Goal: Transaction & Acquisition: Book appointment/travel/reservation

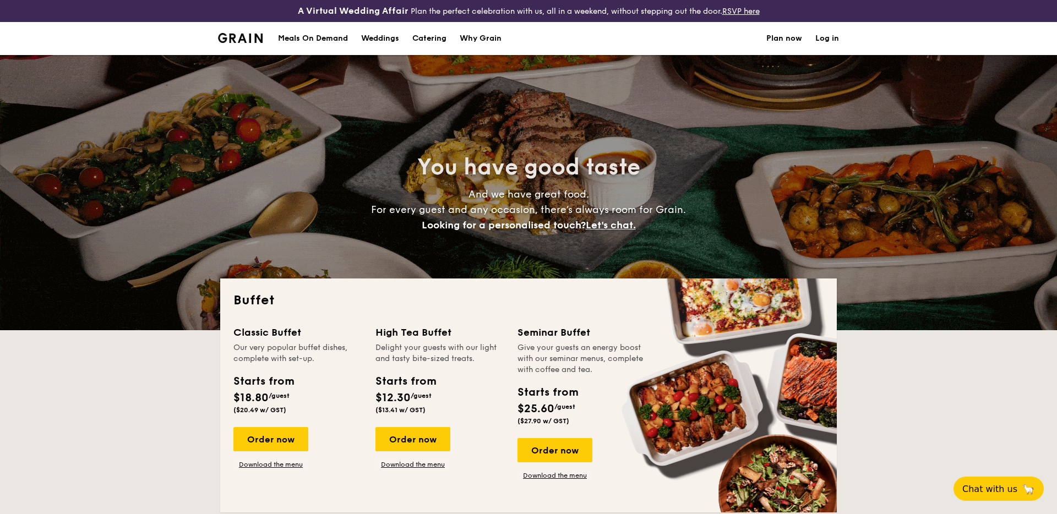
select select
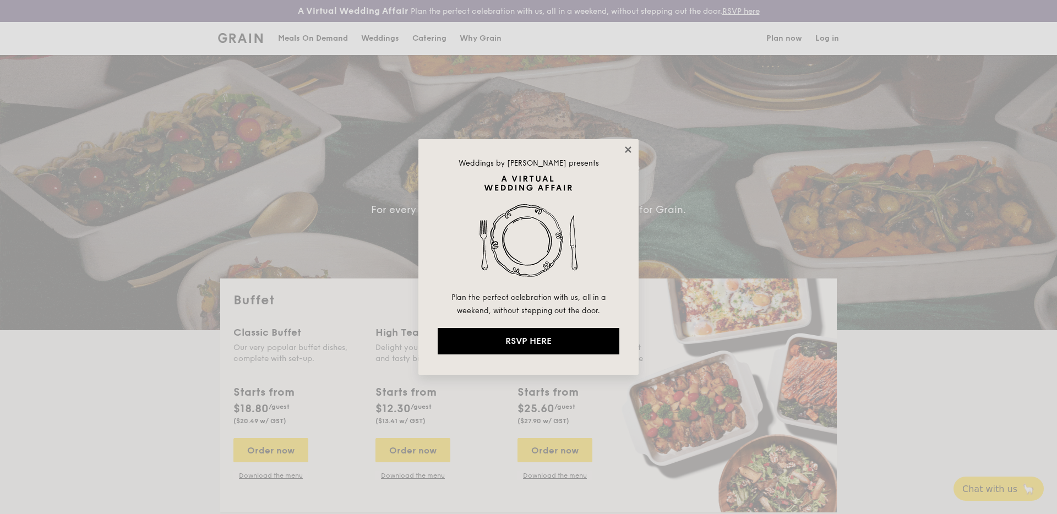
click at [633, 149] on icon at bounding box center [628, 150] width 10 height 10
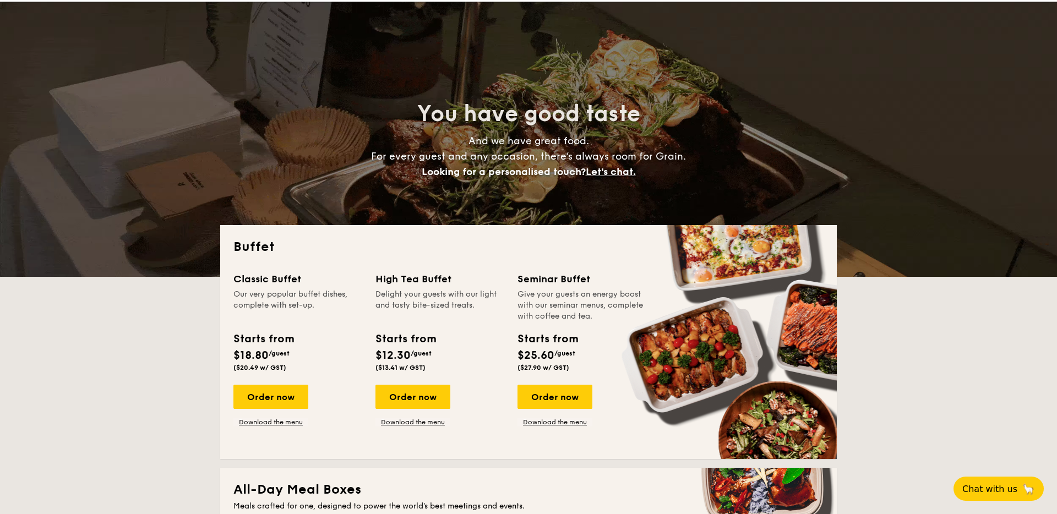
scroll to position [79, 0]
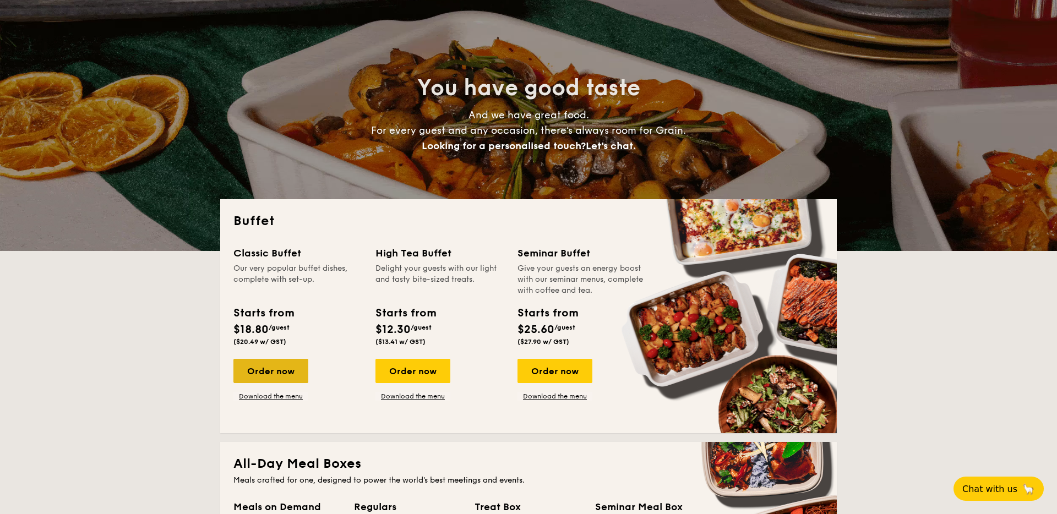
click at [297, 373] on div "Order now" at bounding box center [270, 371] width 75 height 24
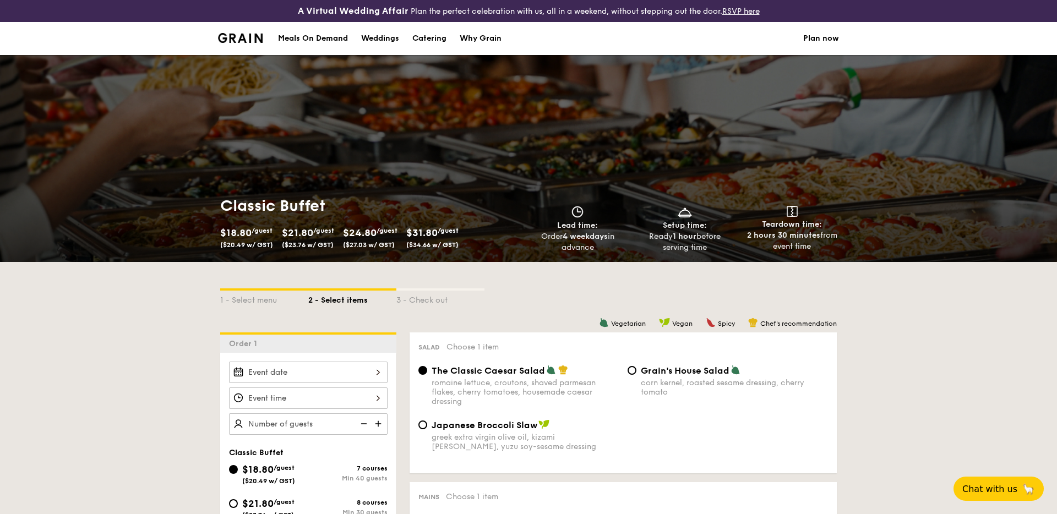
scroll to position [189, 0]
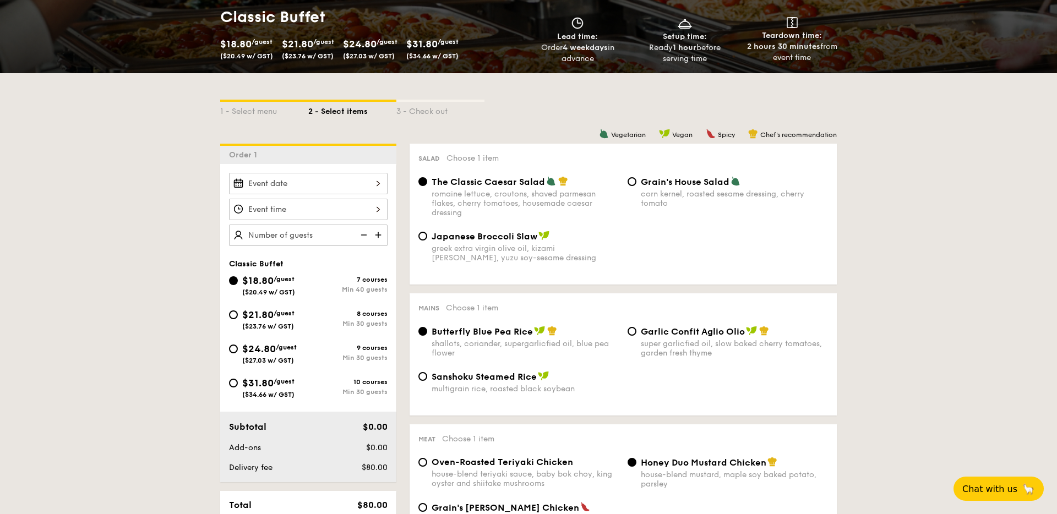
click at [337, 181] on div at bounding box center [308, 183] width 159 height 21
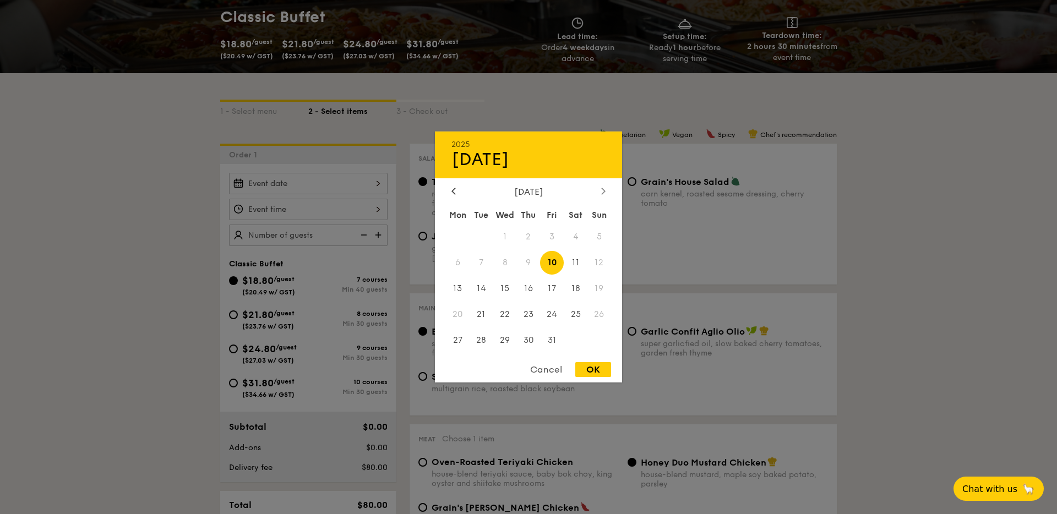
click at [601, 192] on icon at bounding box center [603, 190] width 4 height 7
click at [478, 263] on span "4" at bounding box center [482, 263] width 24 height 24
drag, startPoint x: 599, startPoint y: 367, endPoint x: 559, endPoint y: 338, distance: 49.4
click at [599, 367] on div "OK" at bounding box center [593, 369] width 36 height 15
type input "[DATE]"
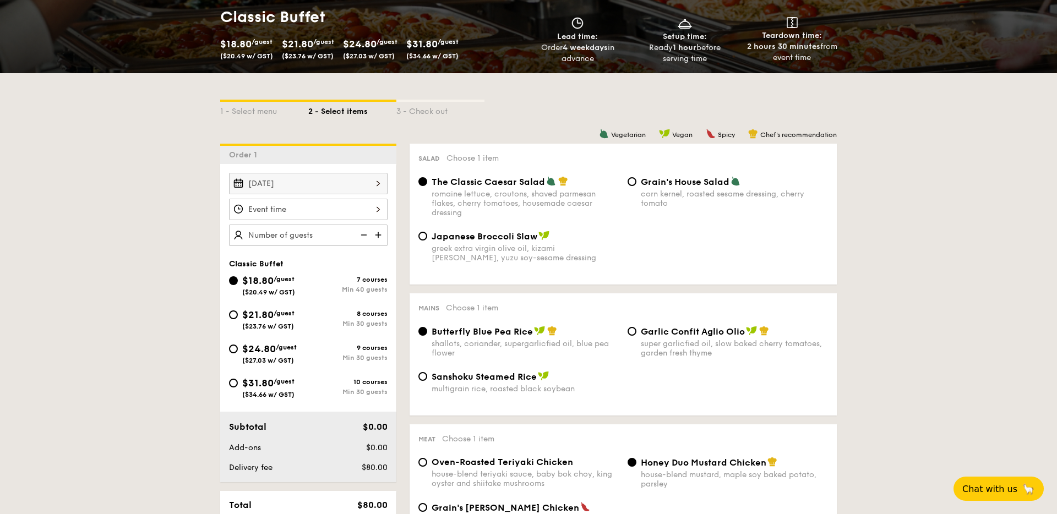
click at [345, 213] on div at bounding box center [308, 209] width 159 height 21
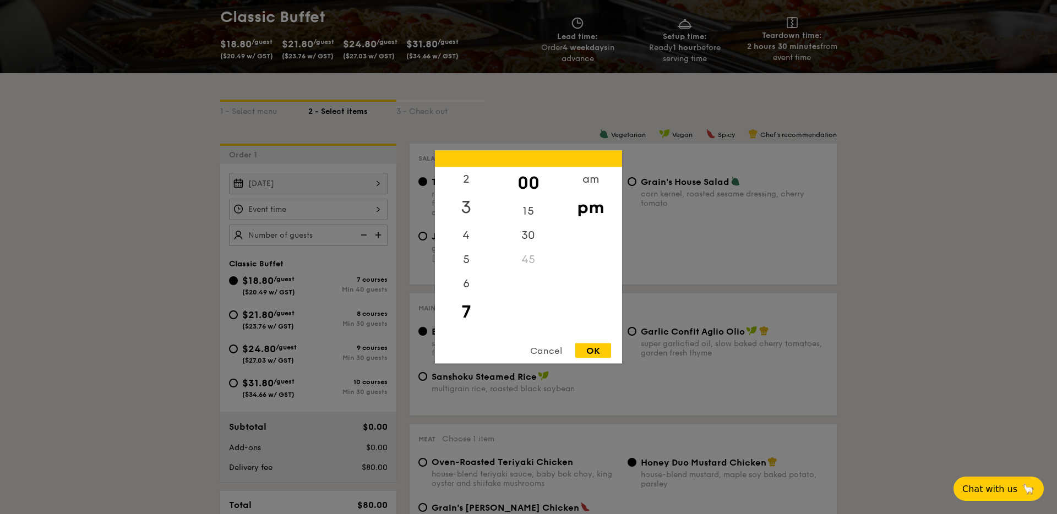
scroll to position [0, 0]
click at [579, 173] on div "am" at bounding box center [590, 183] width 62 height 32
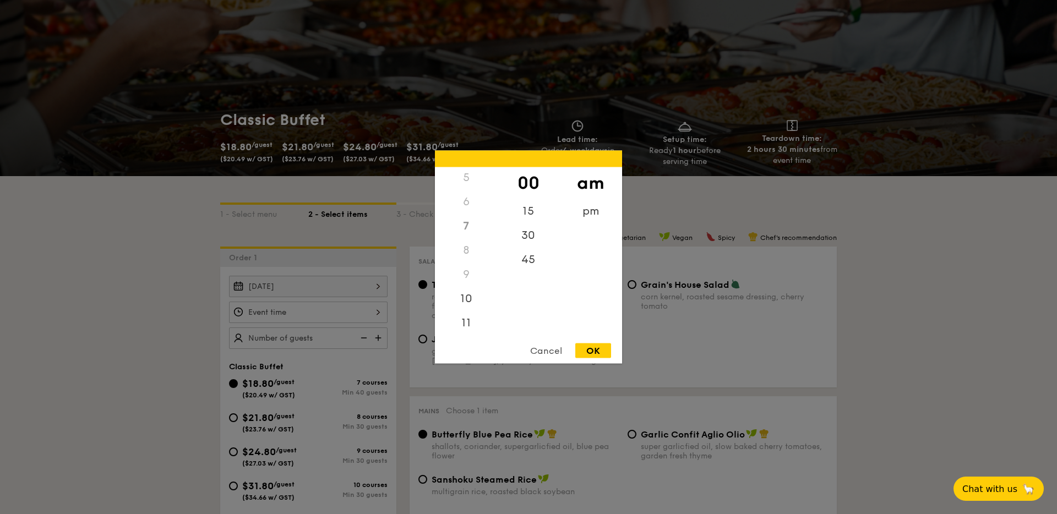
scroll to position [111, 0]
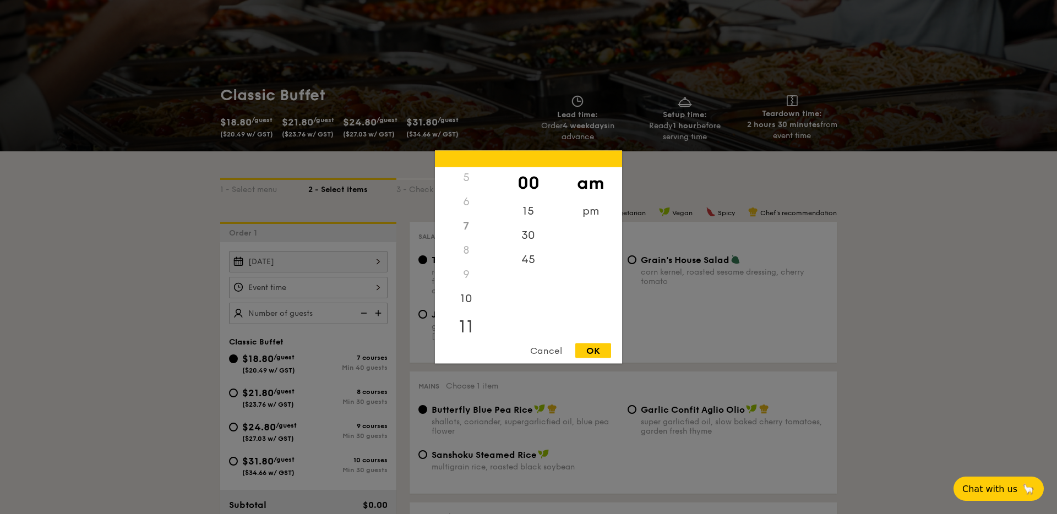
click at [466, 324] on div "11" at bounding box center [466, 327] width 62 height 32
click at [598, 355] on div "OK" at bounding box center [593, 351] width 36 height 15
type input "11:00AM"
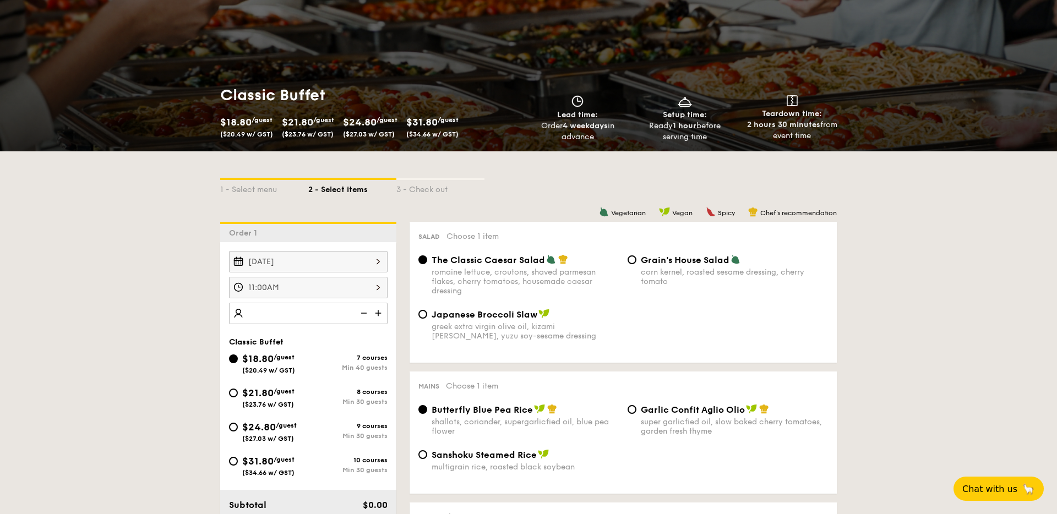
click at [380, 316] on img at bounding box center [379, 313] width 17 height 21
click at [365, 313] on img at bounding box center [363, 313] width 17 height 21
type input "40 guests"
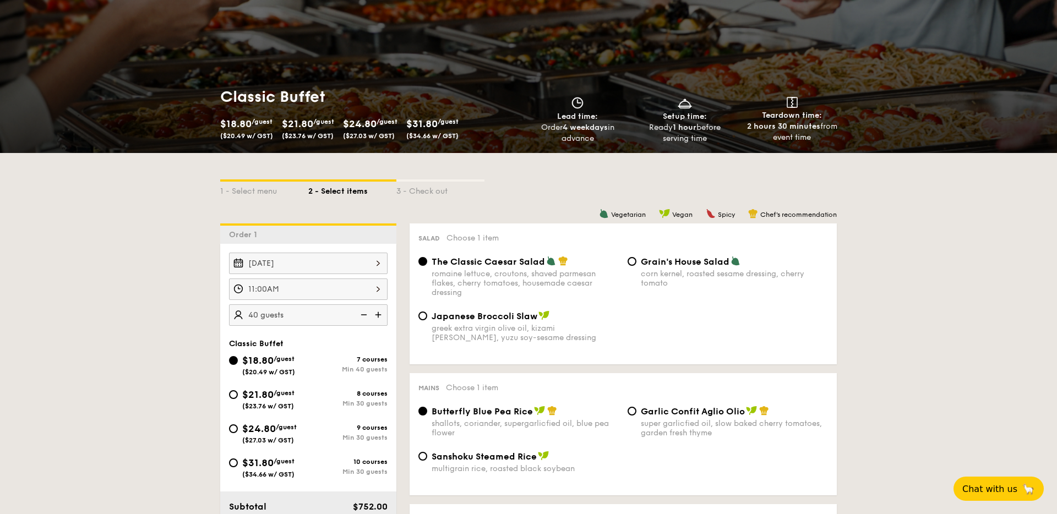
click at [365, 313] on img at bounding box center [363, 315] width 17 height 21
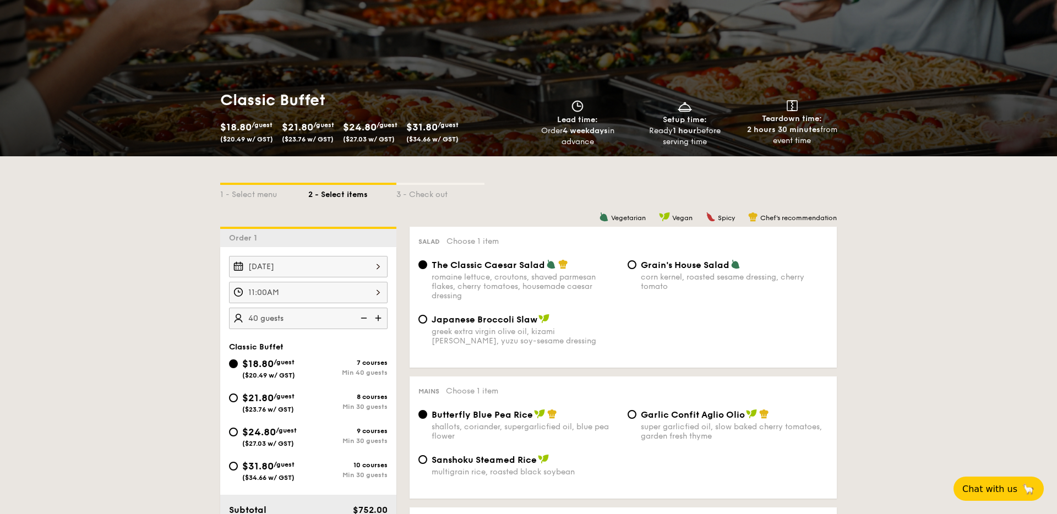
click at [361, 317] on img at bounding box center [363, 318] width 17 height 21
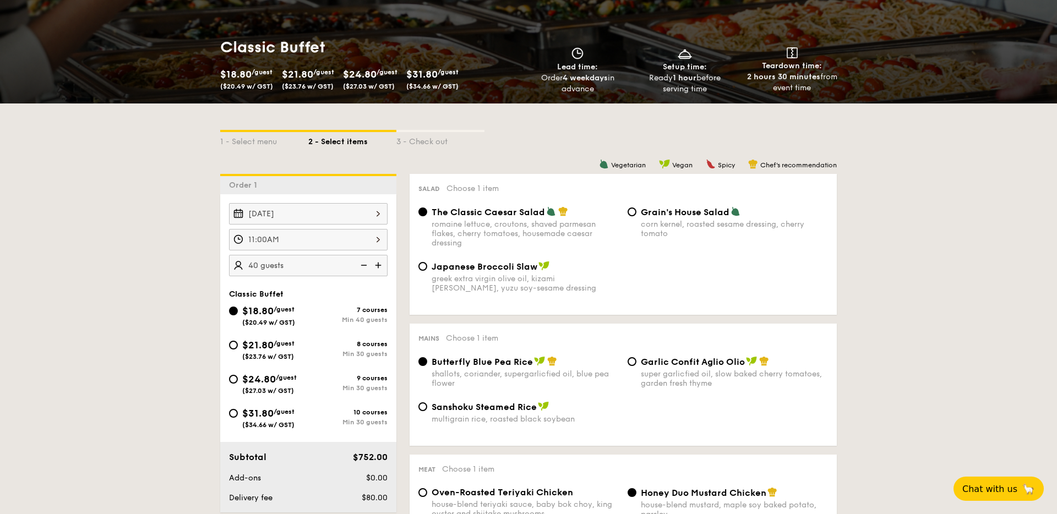
scroll to position [164, 0]
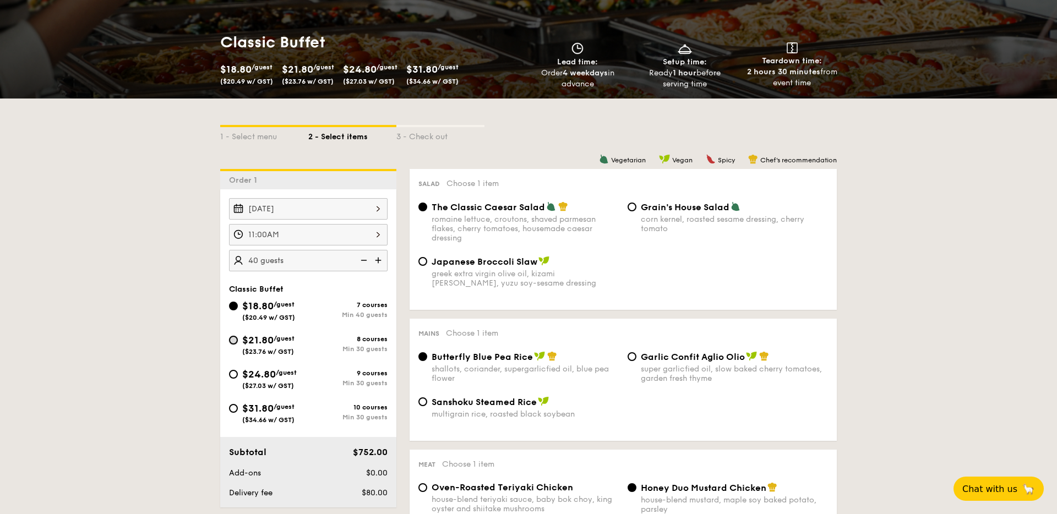
click at [234, 344] on input "$21.80 /guest ($23.76 w/ GST) 8 courses Min 30 guests" at bounding box center [233, 340] width 9 height 9
radio input "true"
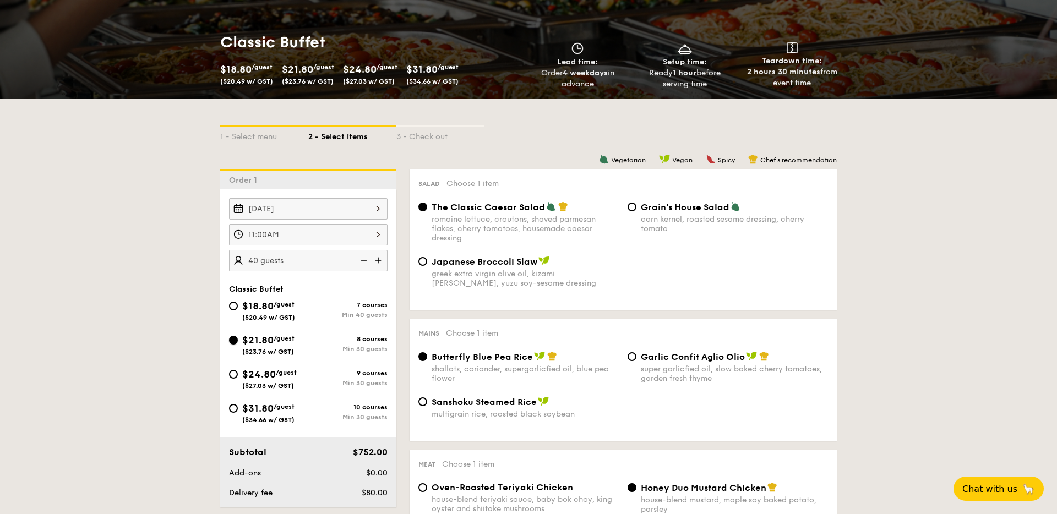
radio input "true"
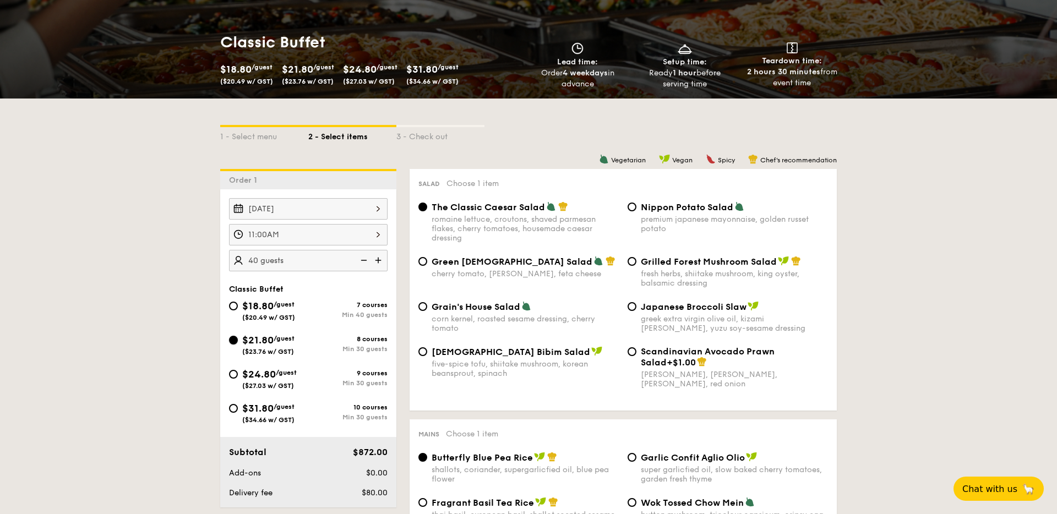
scroll to position [163, 0]
click at [364, 261] on img at bounding box center [363, 261] width 17 height 21
type input "35 guests"
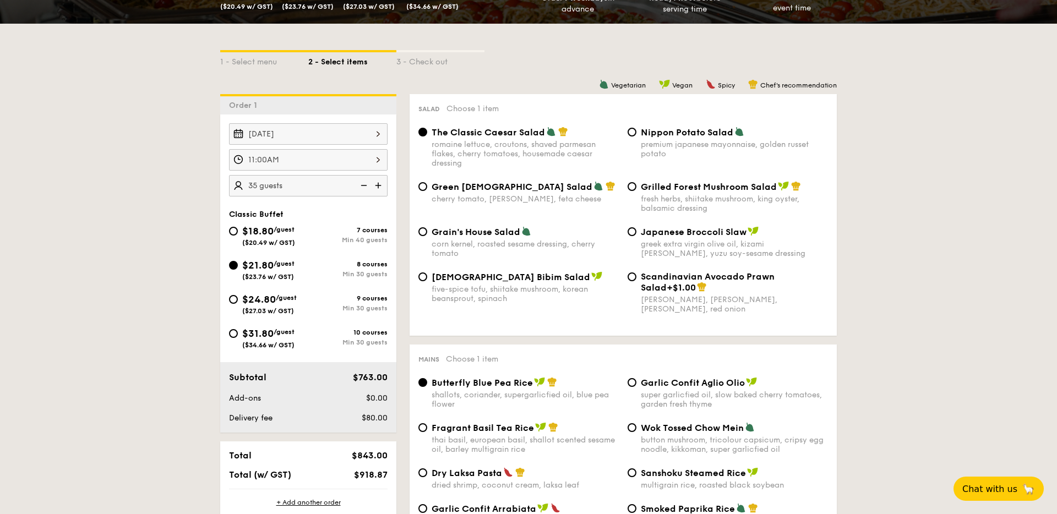
scroll to position [281, 0]
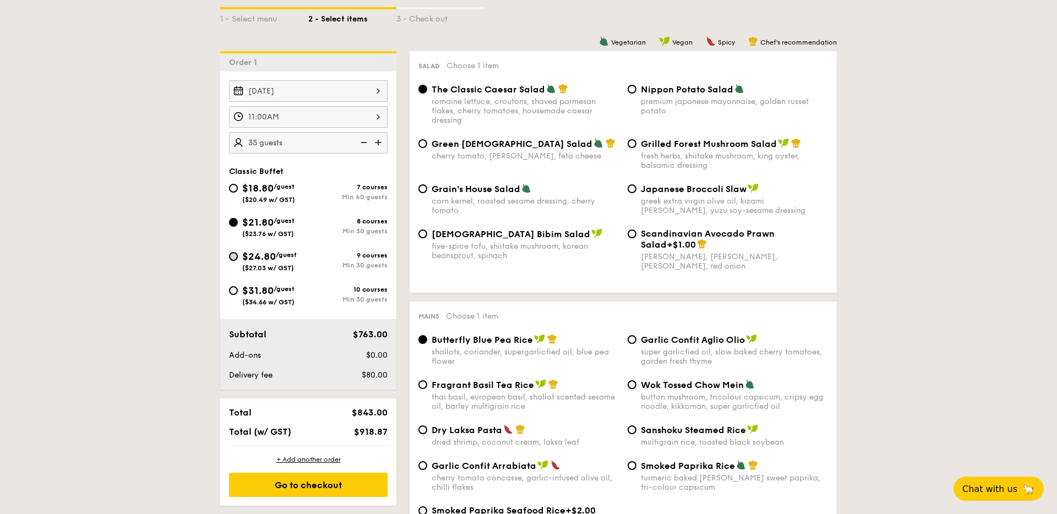
click at [231, 254] on input "$24.80 /guest ($27.03 w/ GST) 9 courses Min 30 guests" at bounding box center [233, 256] width 9 height 9
radio input "true"
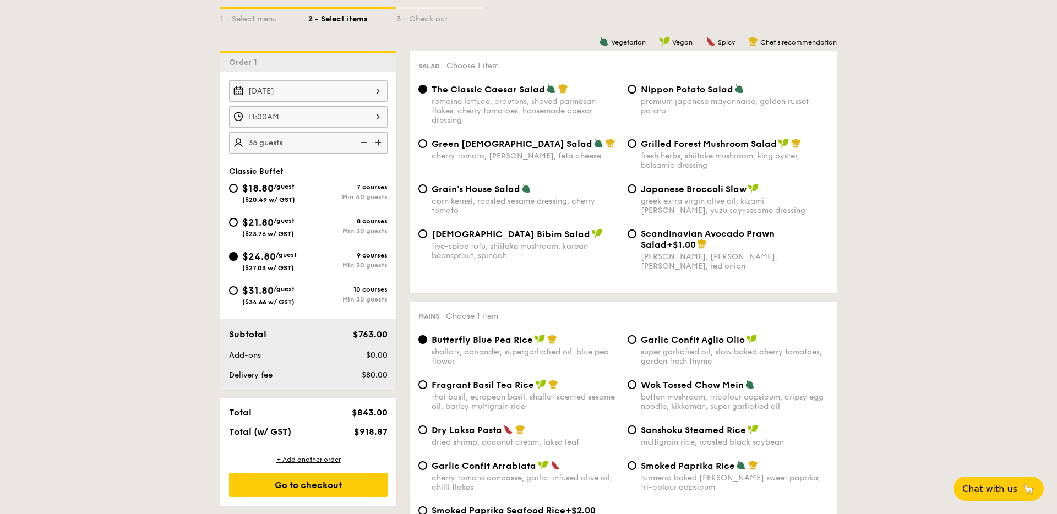
radio input "true"
click at [238, 226] on div "$21.80 /guest ($23.76 w/ GST)" at bounding box center [268, 226] width 79 height 23
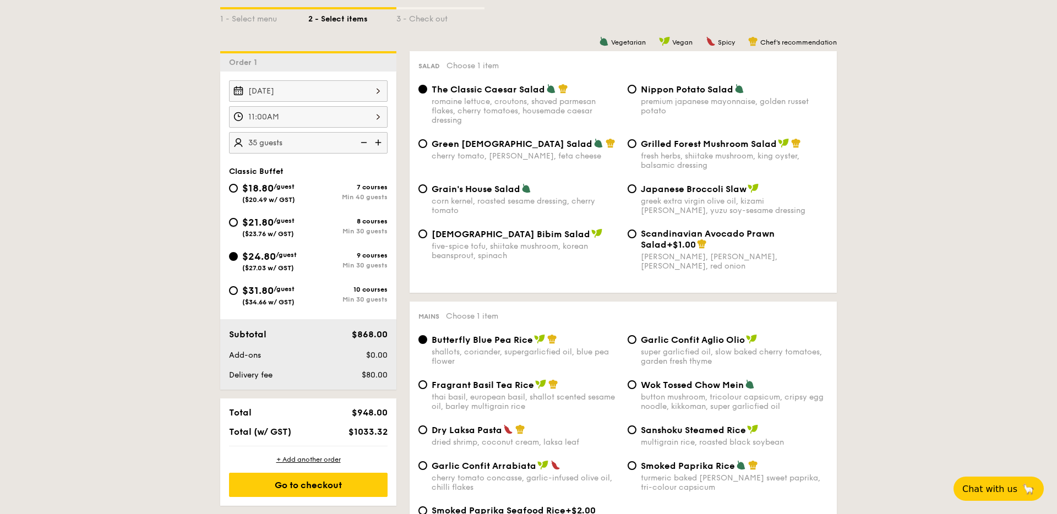
click at [238, 226] on input "$21.80 /guest ($23.76 w/ GST) 8 courses Min 30 guests" at bounding box center [233, 222] width 9 height 9
radio input "true"
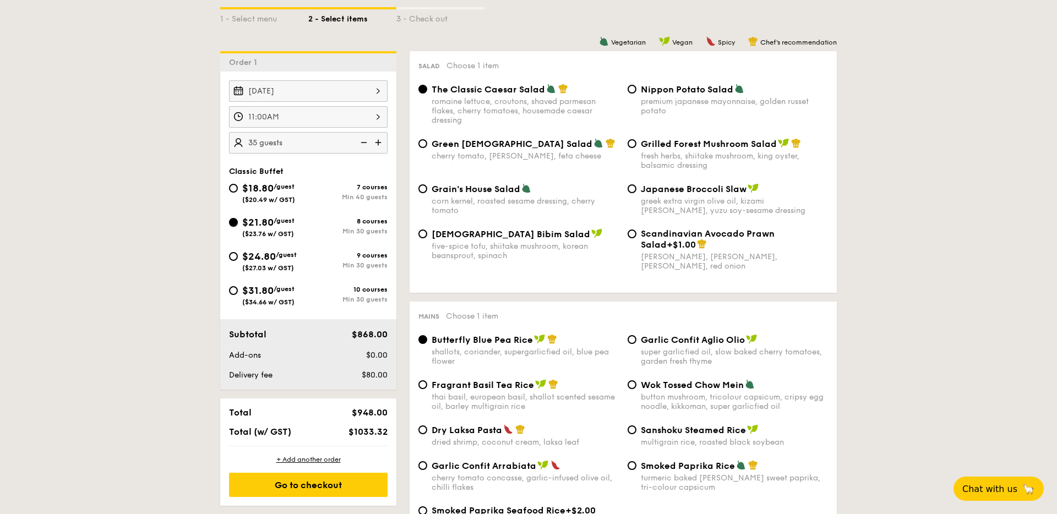
radio input "true"
click at [233, 254] on input "$24.80 /guest ($27.03 w/ GST) 9 courses Min 30 guests" at bounding box center [233, 256] width 9 height 9
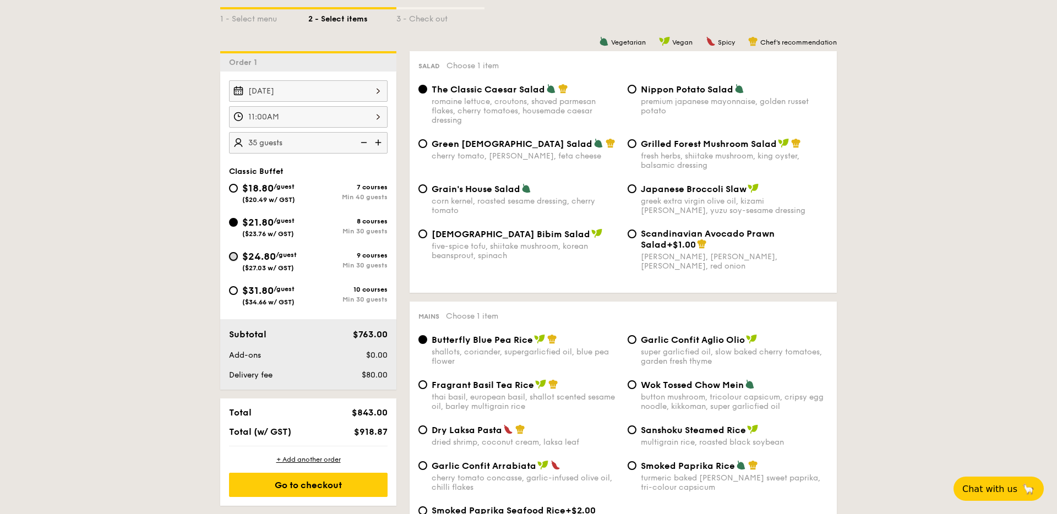
radio input "true"
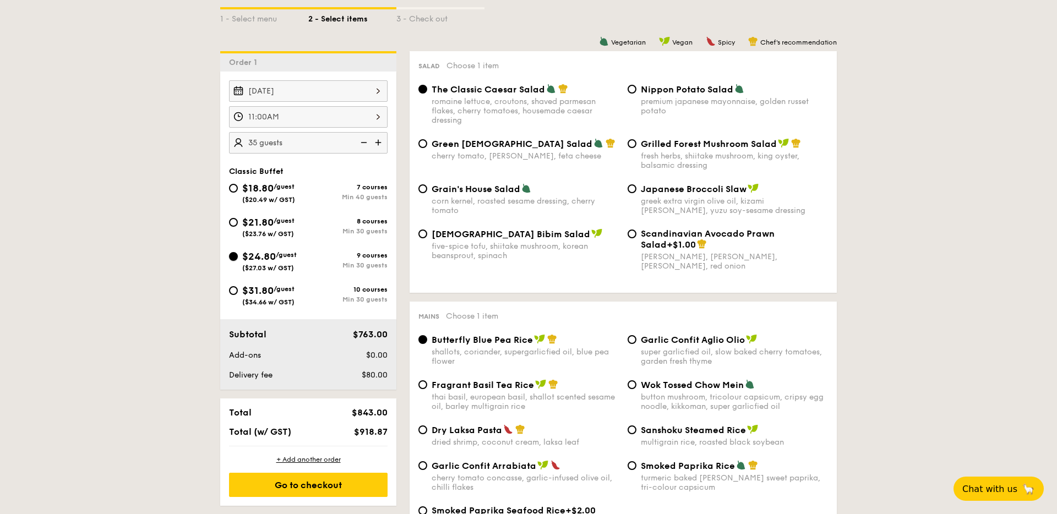
radio input "true"
click at [236, 292] on input "$31.80 /guest ($34.66 w/ GST) 10 courses Min 30 guests" at bounding box center [233, 290] width 9 height 9
radio input "true"
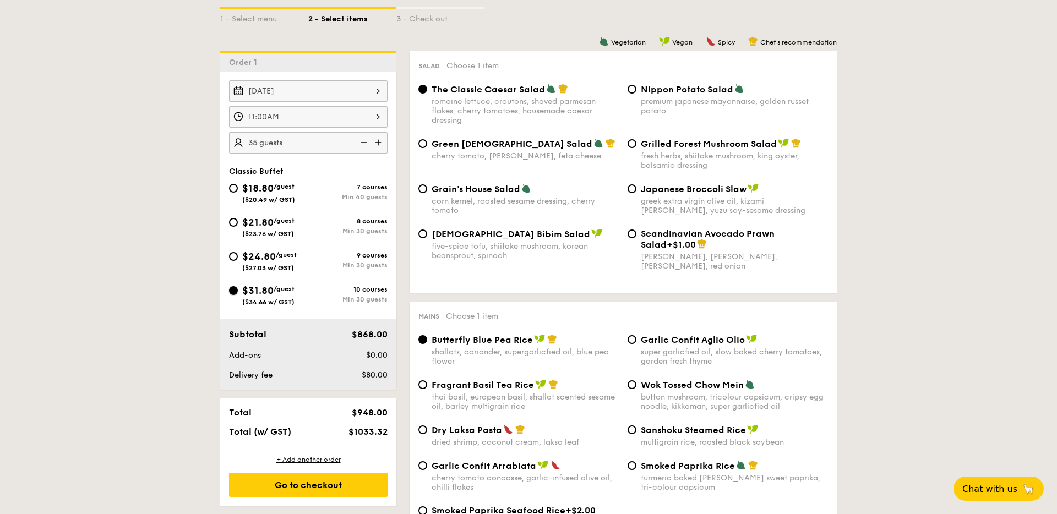
radio input "true"
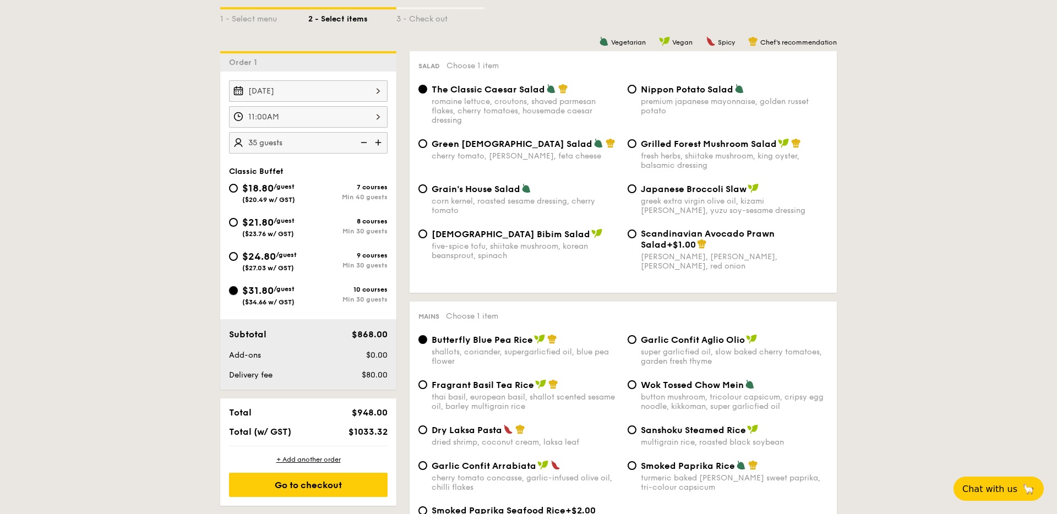
radio input "true"
click at [233, 259] on input "$24.80 /guest ($27.03 w/ GST) 9 courses Min 30 guests" at bounding box center [233, 256] width 9 height 9
radio input "true"
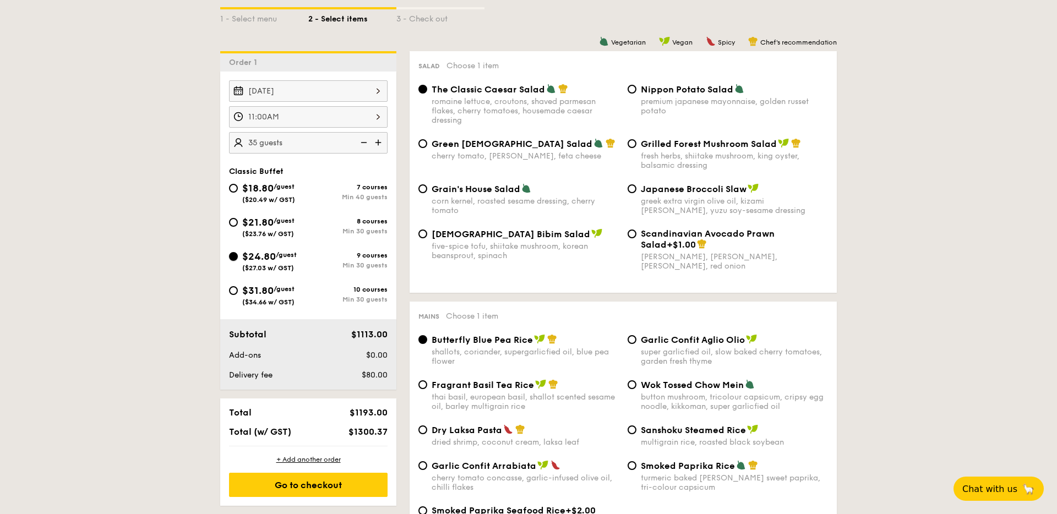
radio input "true"
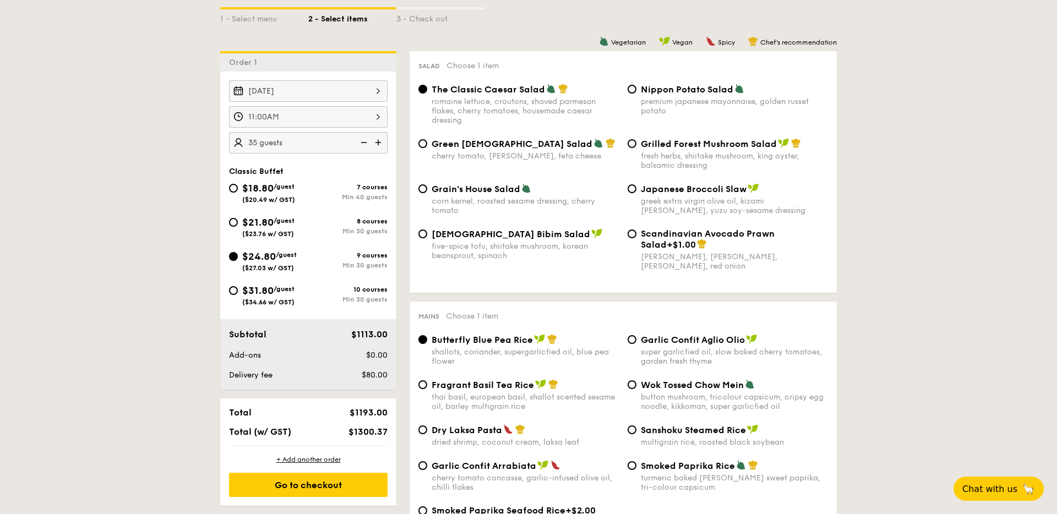
radio input "true"
click at [240, 226] on div "$21.80 /guest ($23.76 w/ GST)" at bounding box center [268, 226] width 79 height 23
click at [238, 226] on input "$21.80 /guest ($23.76 w/ GST) 8 courses Min 30 guests" at bounding box center [233, 222] width 9 height 9
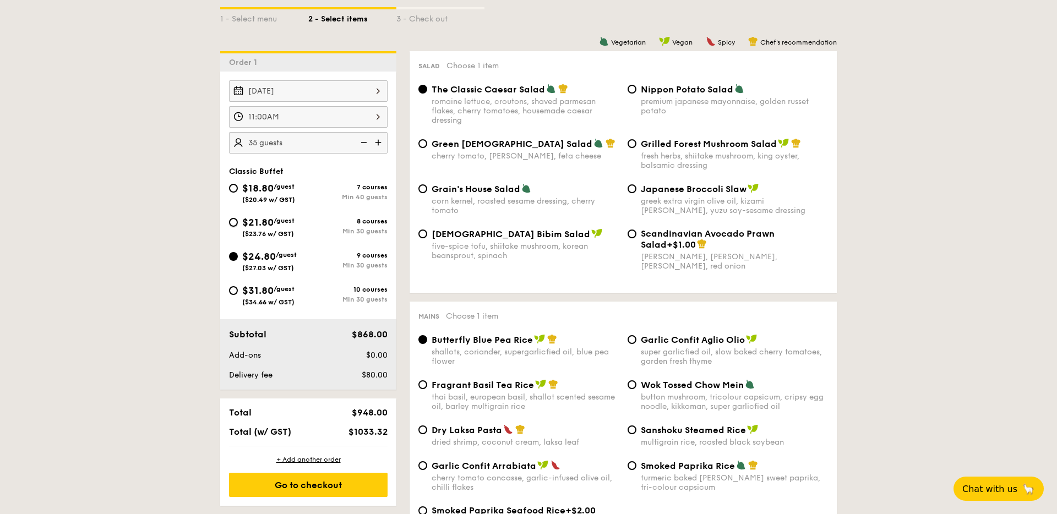
radio input "true"
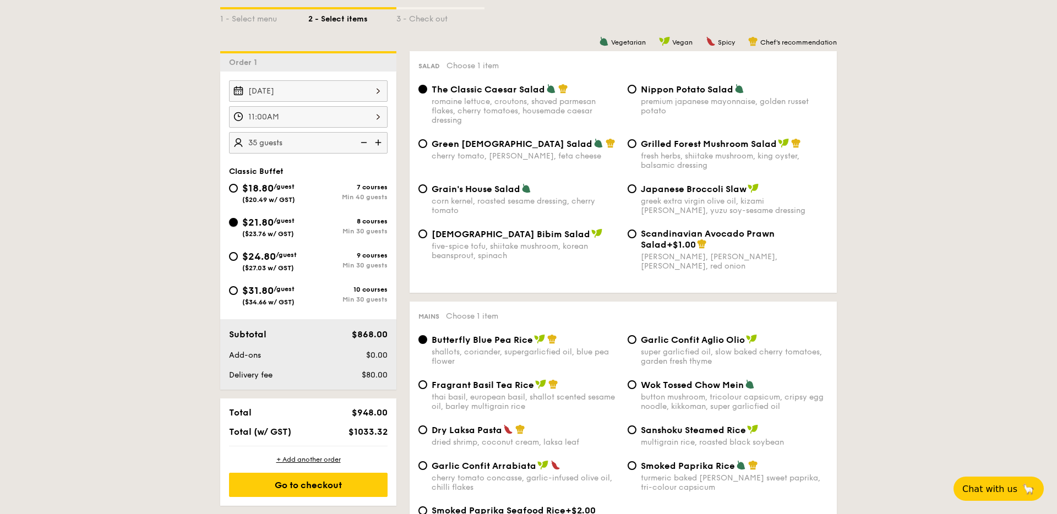
radio input "true"
click at [237, 261] on div "$24.80 /guest ($27.03 w/ GST)" at bounding box center [268, 260] width 79 height 23
click at [237, 261] on input "$24.80 /guest ($27.03 w/ GST) 9 courses Min 30 guests" at bounding box center [233, 256] width 9 height 9
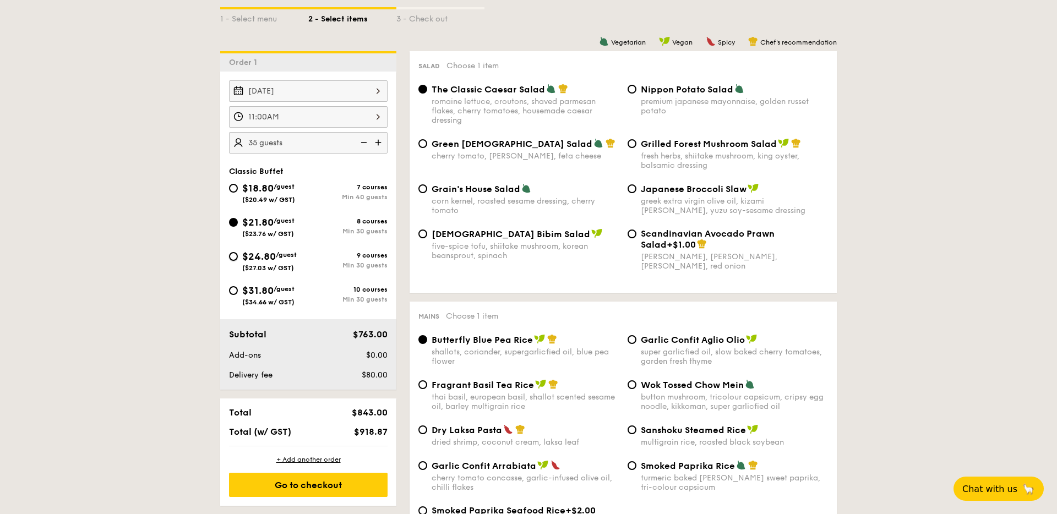
radio input "true"
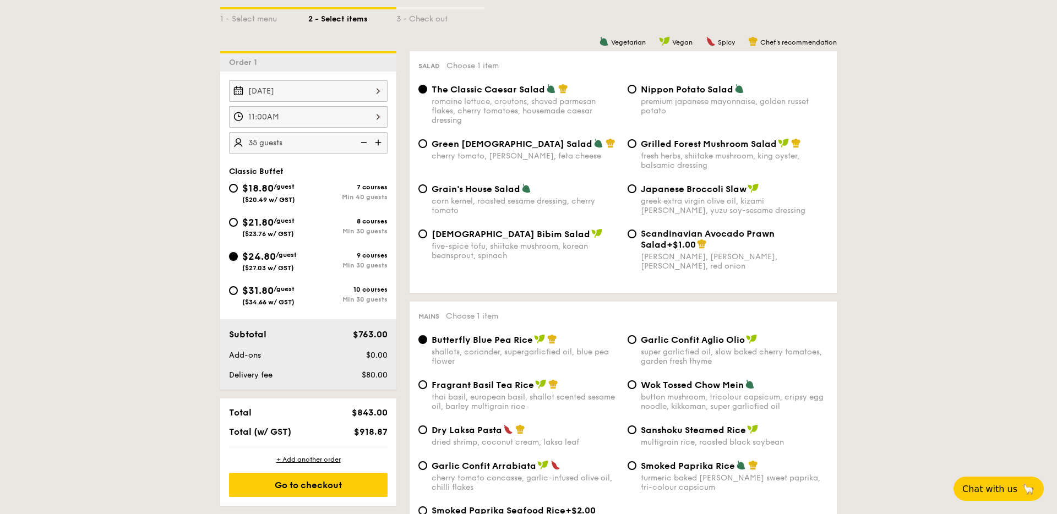
radio input "true"
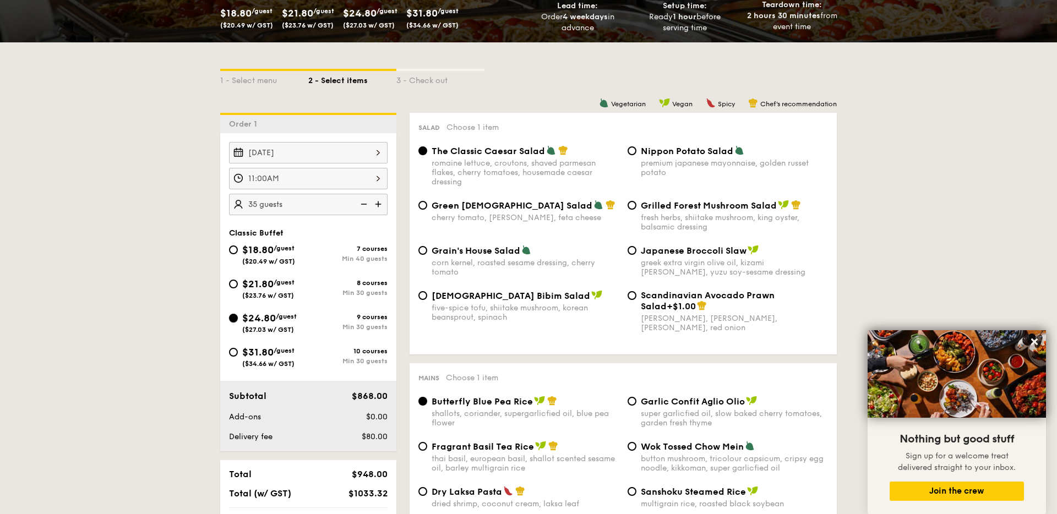
scroll to position [224, 0]
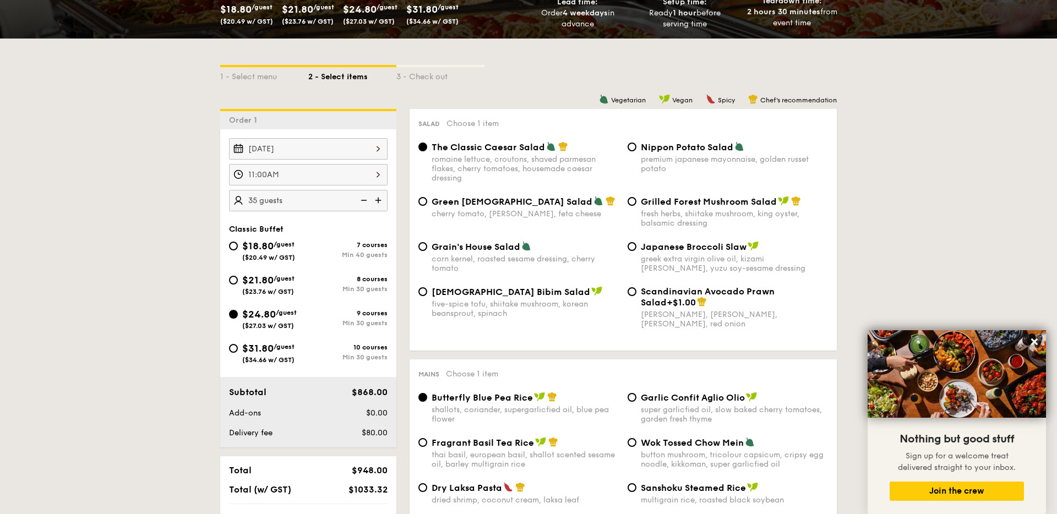
click at [236, 354] on div "$31.80 /guest ($34.66 w/ GST)" at bounding box center [268, 352] width 79 height 23
click at [236, 353] on input "$31.80 /guest ($34.66 w/ GST) 10 courses Min 30 guests" at bounding box center [233, 348] width 9 height 9
radio input "true"
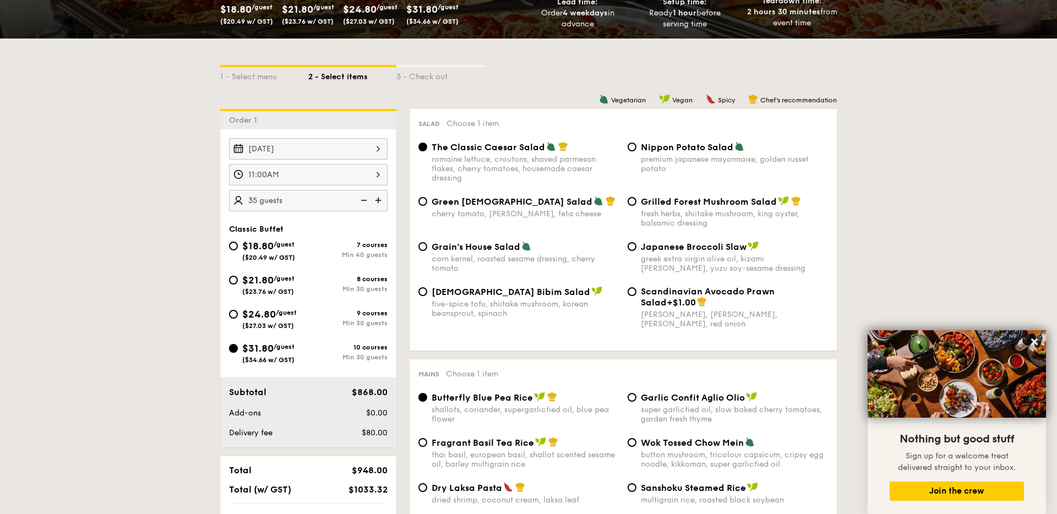
radio input "true"
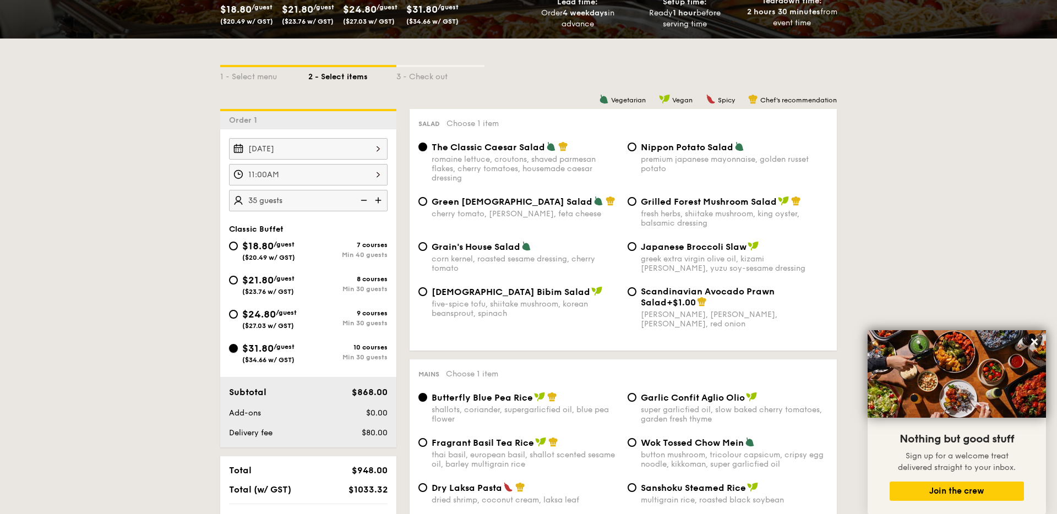
radio input "true"
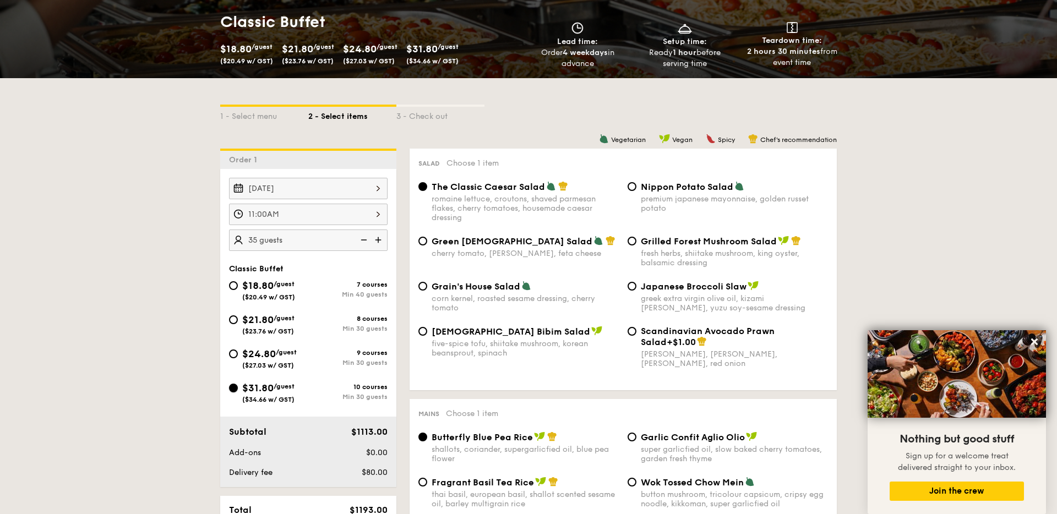
scroll to position [258, 0]
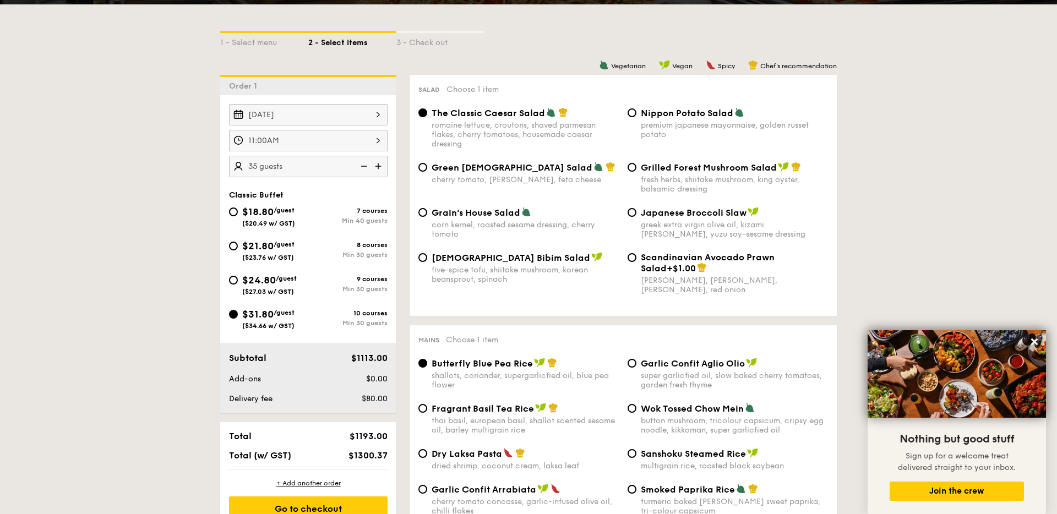
click at [227, 278] on div "$24.80 /guest ($27.03 w/ GST) 9 courses Min 30 guests" at bounding box center [308, 288] width 167 height 30
click at [236, 281] on input "$24.80 /guest ($27.03 w/ GST) 9 courses Min 30 guests" at bounding box center [233, 280] width 9 height 9
radio input "true"
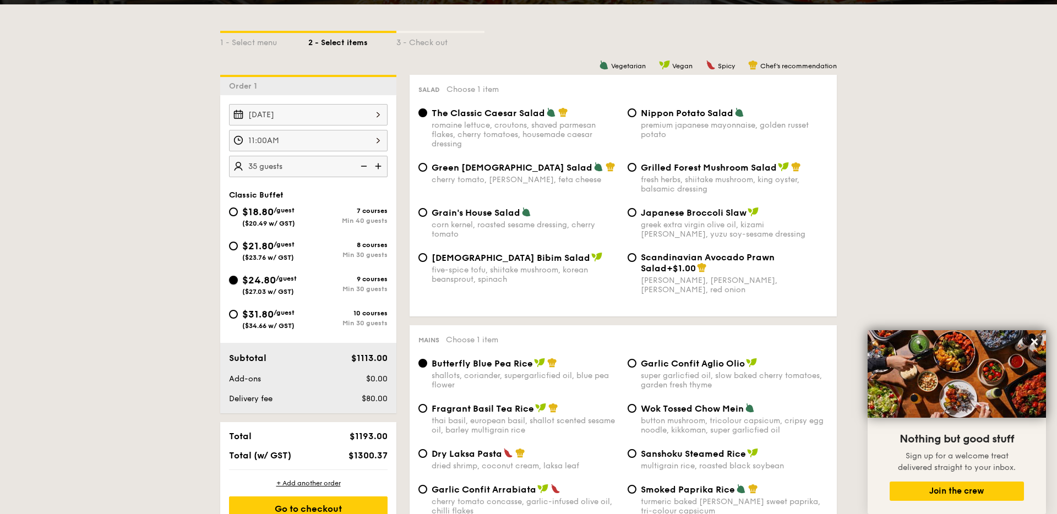
radio input "true"
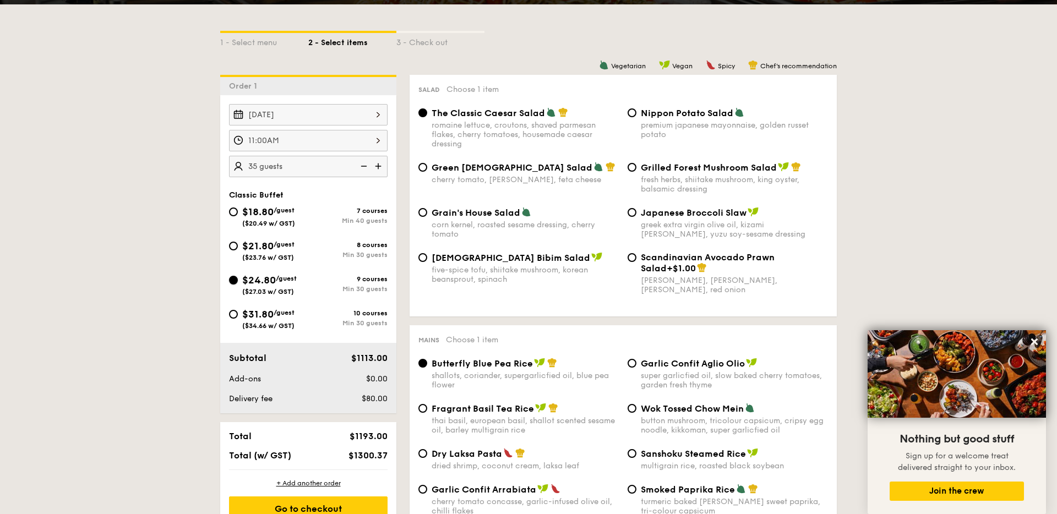
radio input "true"
